Goal: Task Accomplishment & Management: Manage account settings

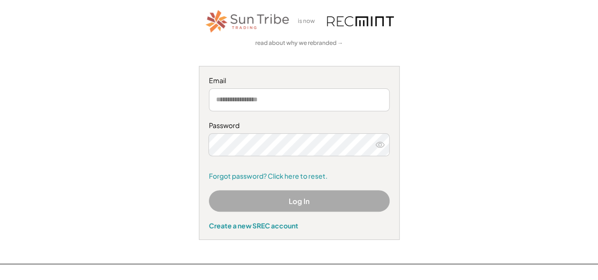
scroll to position [60, 0]
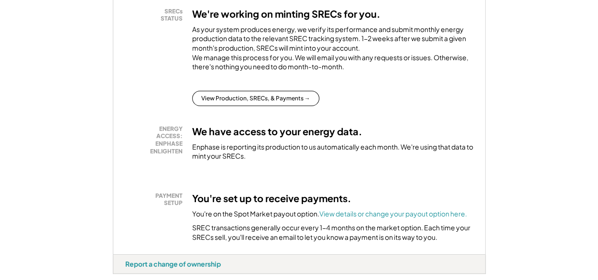
scroll to position [203, 0]
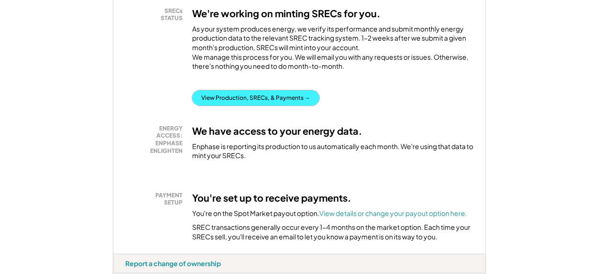
click at [264, 106] on button "View Production, SRECs, & Payments →" at bounding box center [255, 97] width 127 height 15
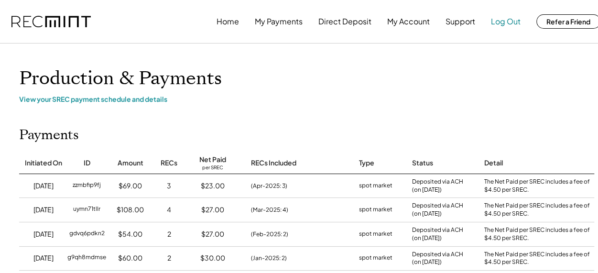
click at [513, 22] on button "Log Out" at bounding box center [506, 21] width 30 height 19
